Goal: Task Accomplishment & Management: Manage account settings

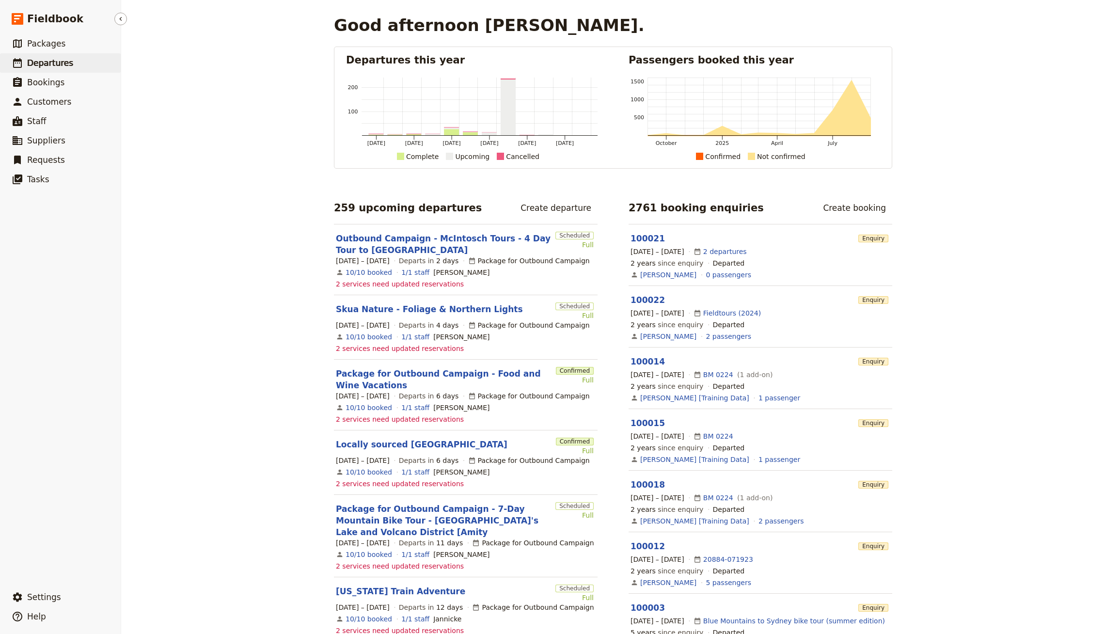
click at [80, 54] on link "​ Departures" at bounding box center [60, 62] width 121 height 19
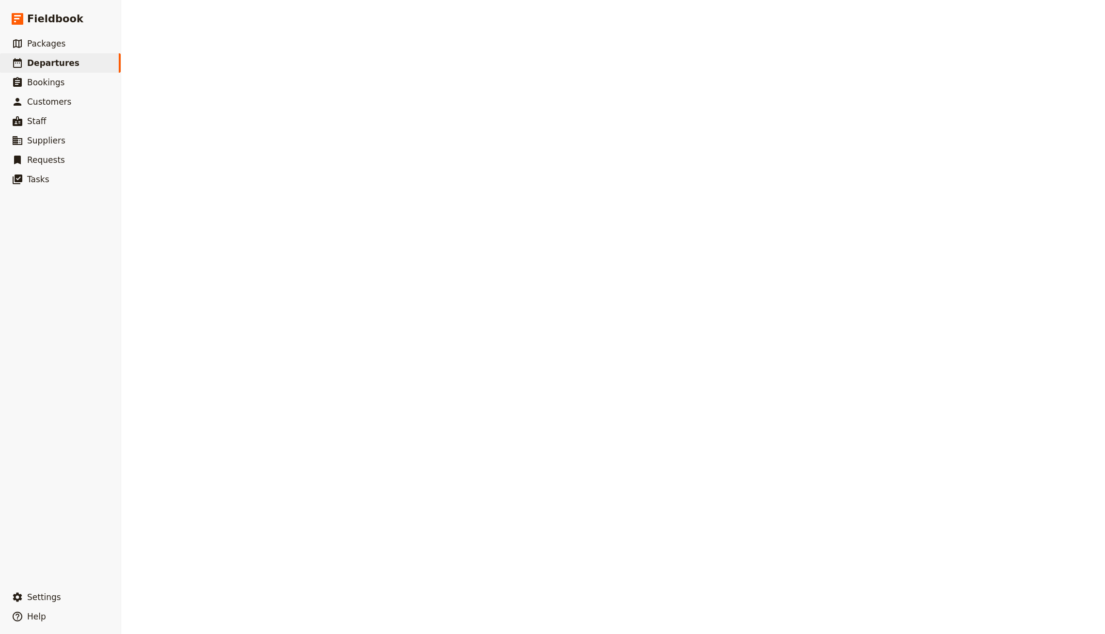
select select "CREATED_AT"
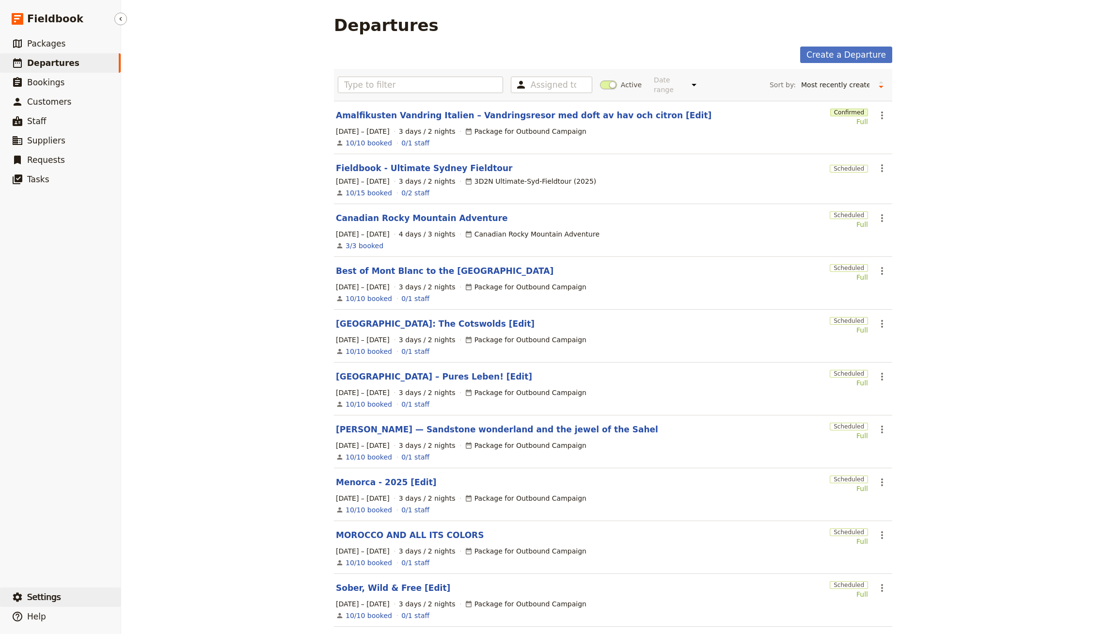
click at [78, 591] on button "​ Settings" at bounding box center [60, 597] width 121 height 19
click at [178, 597] on span "Sign out" at bounding box center [175, 598] width 88 height 10
